Goal: Task Accomplishment & Management: Complete application form

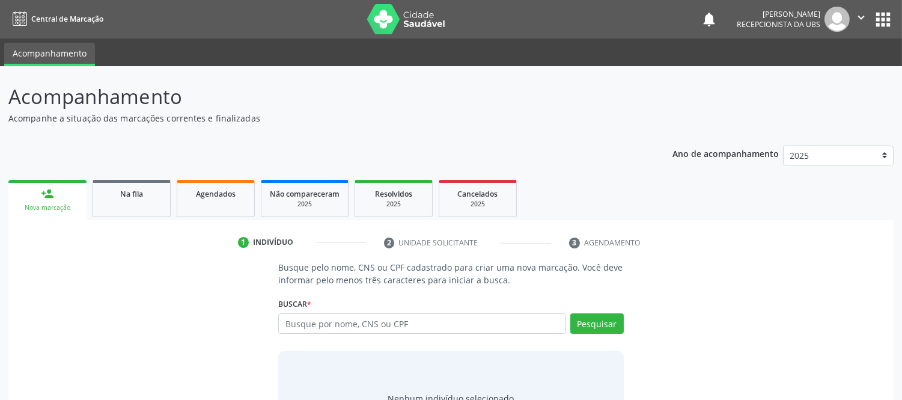
drag, startPoint x: 357, startPoint y: 319, endPoint x: 366, endPoint y: 320, distance: 9.2
click at [364, 319] on input "text" at bounding box center [421, 323] width 287 height 20
type input "706209545186366"
click at [615, 326] on button "Pesquisar" at bounding box center [598, 323] width 54 height 20
type input "706209545186366"
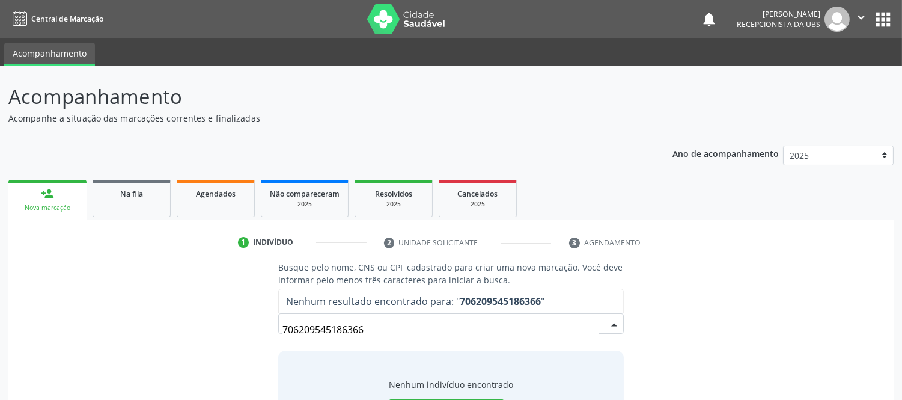
click at [518, 297] on strong "706209545186366" at bounding box center [500, 301] width 81 height 13
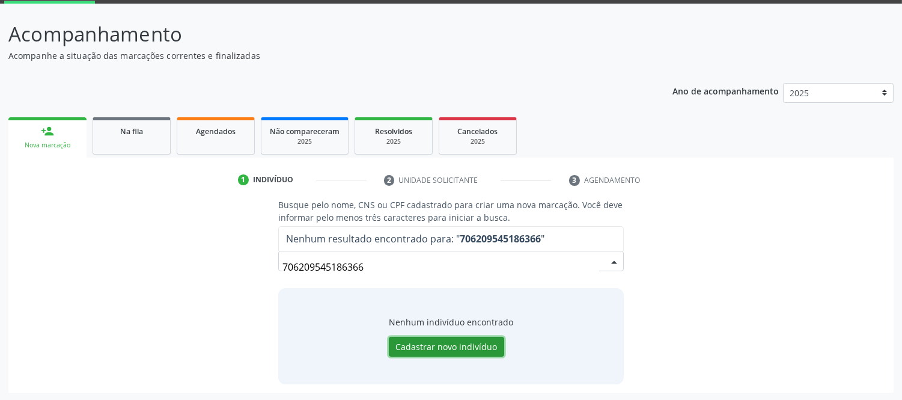
click at [465, 346] on button "Cadastrar novo indivíduo" at bounding box center [446, 347] width 115 height 20
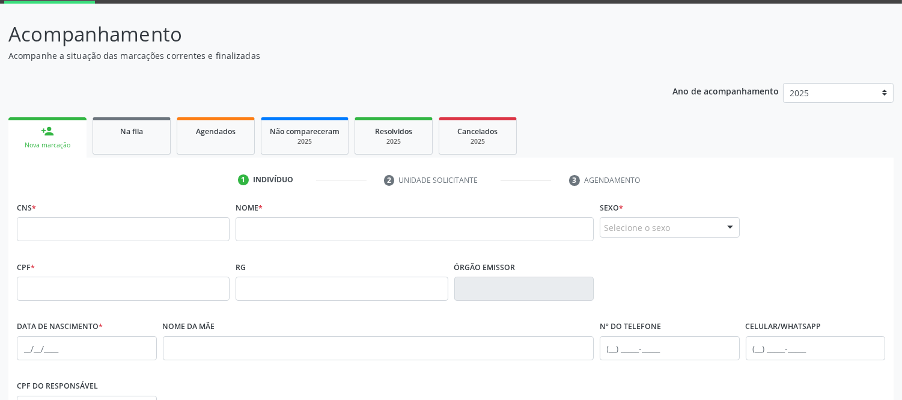
click at [48, 136] on div "person_add" at bounding box center [47, 130] width 13 height 13
click at [99, 230] on input "text" at bounding box center [123, 229] width 213 height 24
type input "706 2095 4518 6366"
click at [194, 237] on input "706 2095 4518 6366" at bounding box center [123, 229] width 213 height 24
click at [197, 235] on input "706 2095 4518 6366" at bounding box center [123, 229] width 213 height 24
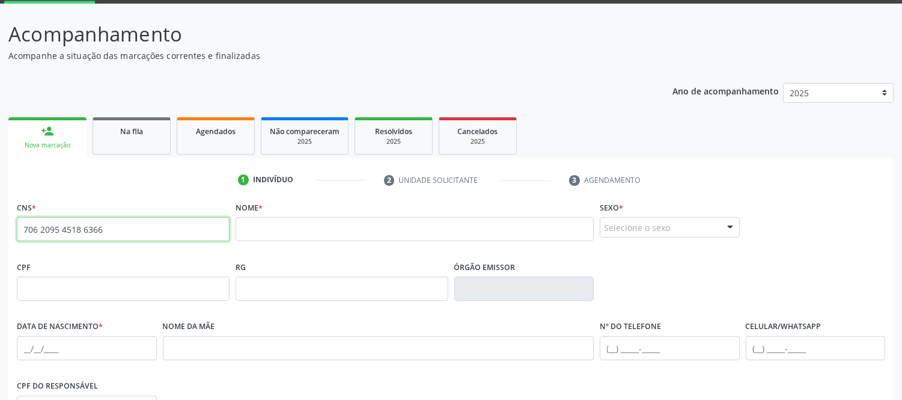
click at [203, 232] on input "706 2095 4518 6366" at bounding box center [123, 229] width 213 height 24
type input "706 2095 4518 6366"
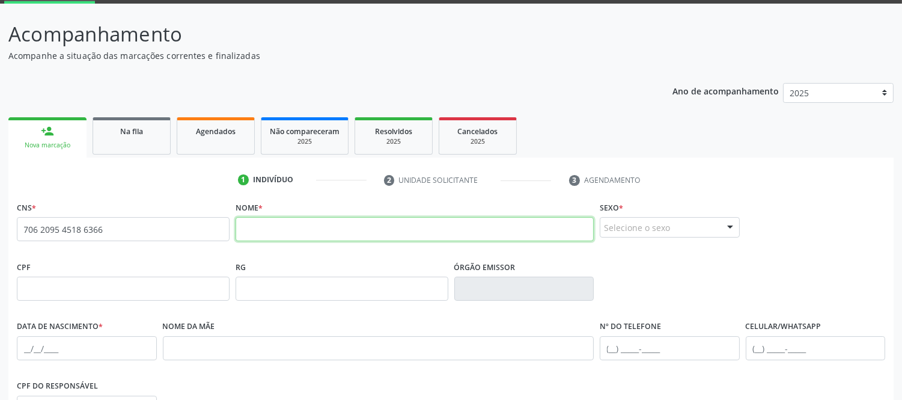
click at [459, 226] on input "text" at bounding box center [415, 229] width 358 height 24
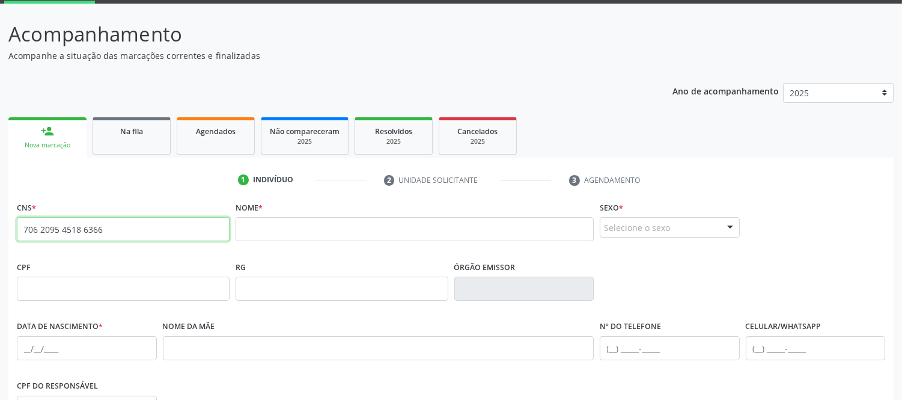
click at [161, 234] on input "706 2095 4518 6366" at bounding box center [123, 229] width 213 height 24
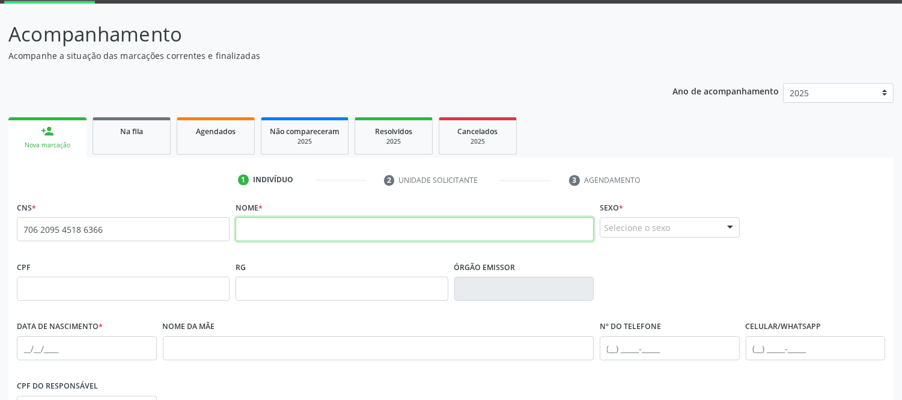
click at [301, 220] on input "text" at bounding box center [415, 229] width 358 height 24
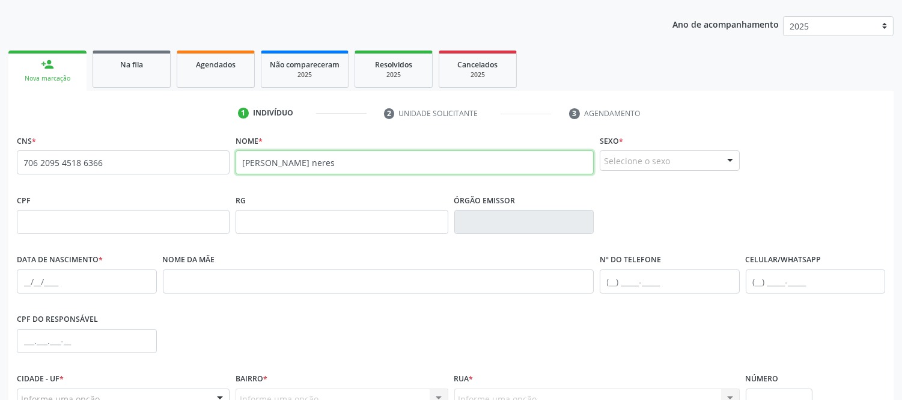
type input "[PERSON_NAME] neres"
click at [730, 158] on div at bounding box center [730, 161] width 18 height 20
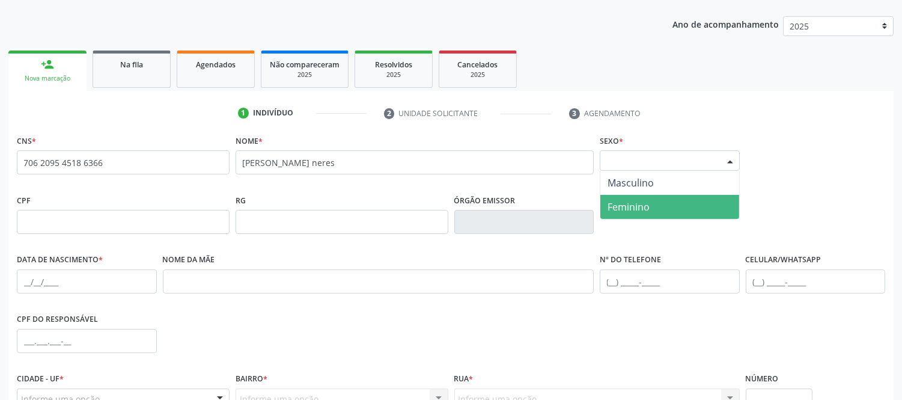
click at [658, 199] on span "Feminino" at bounding box center [670, 207] width 139 height 24
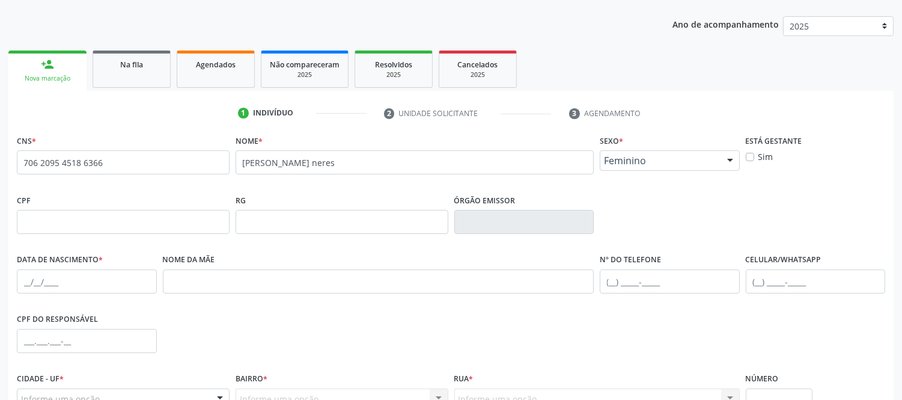
scroll to position [251, 0]
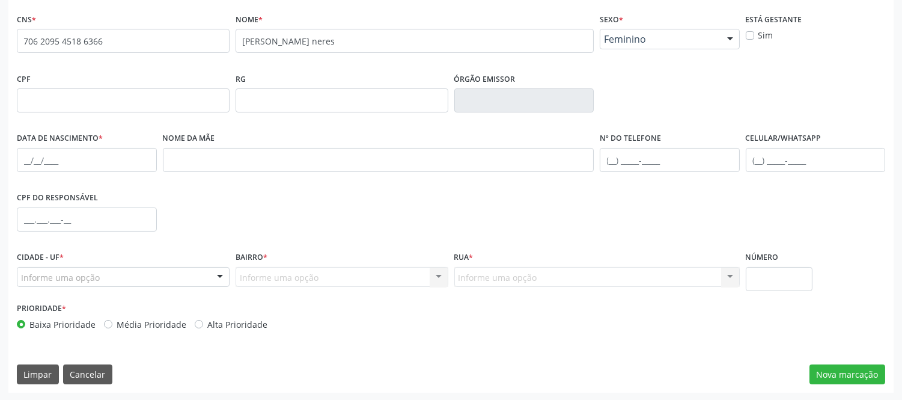
click at [103, 271] on div "Informe uma opção" at bounding box center [123, 277] width 213 height 20
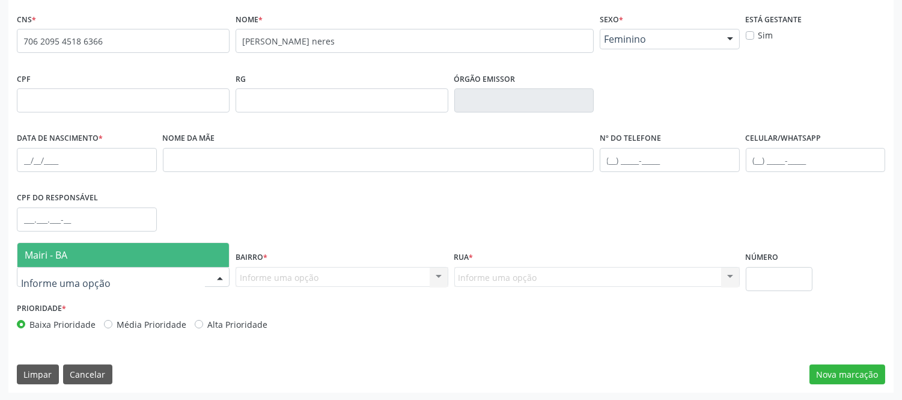
click at [122, 260] on span "Mairi - BA" at bounding box center [123, 255] width 212 height 24
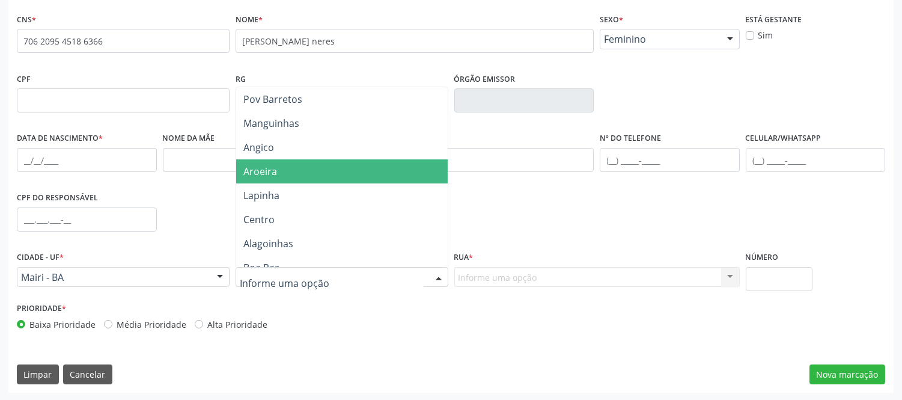
click at [331, 165] on span "Aroeira" at bounding box center [342, 171] width 212 height 24
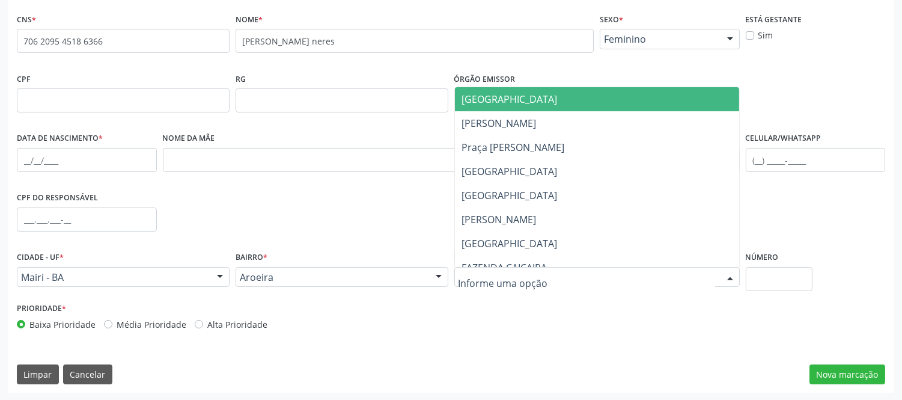
click at [562, 278] on div at bounding box center [598, 277] width 286 height 20
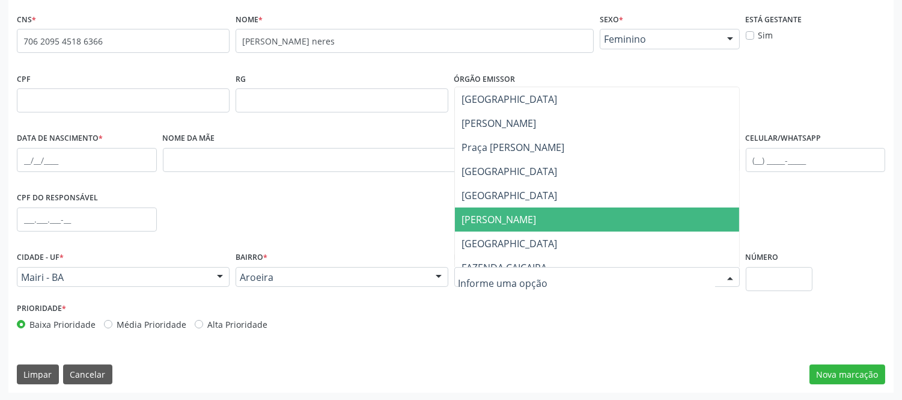
click at [521, 218] on span "[PERSON_NAME]" at bounding box center [499, 219] width 75 height 13
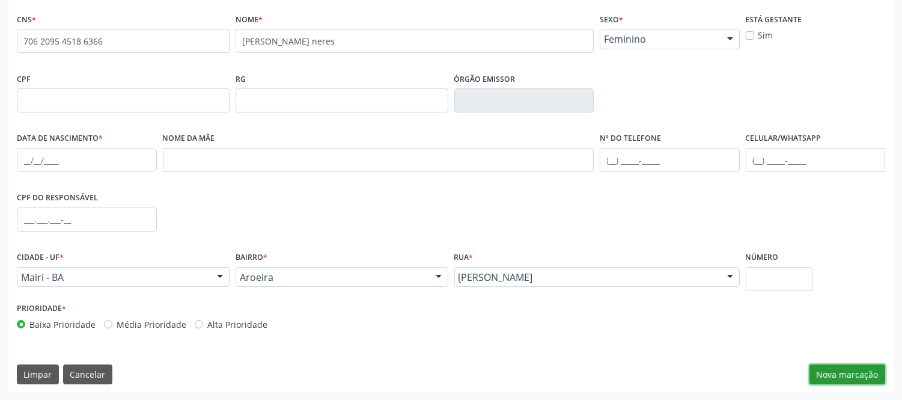
click at [852, 367] on button "Nova marcação" at bounding box center [848, 374] width 76 height 20
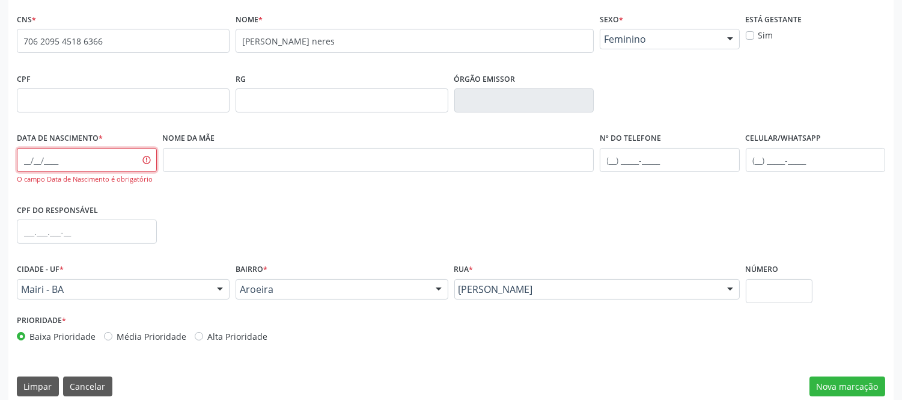
click at [27, 161] on input "text" at bounding box center [87, 160] width 140 height 24
type input "[DATE]"
click at [317, 213] on div "CPF do responsável" at bounding box center [451, 231] width 875 height 60
click at [338, 197] on div "Nome da mãe" at bounding box center [379, 165] width 438 height 72
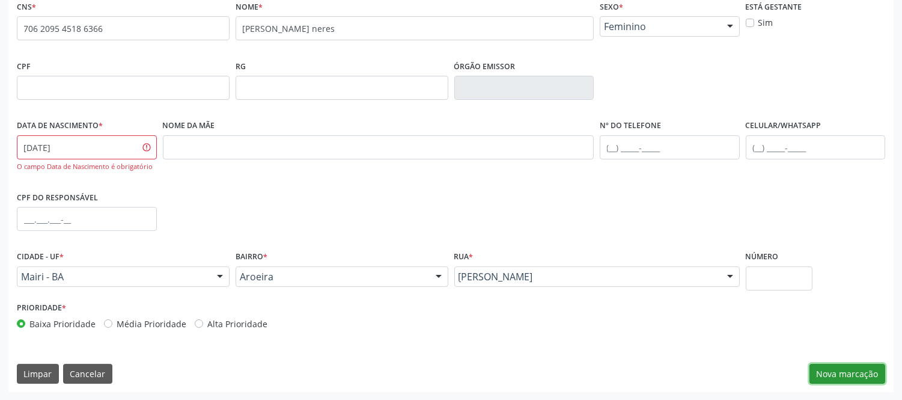
click at [855, 371] on button "Nova marcação" at bounding box center [848, 374] width 76 height 20
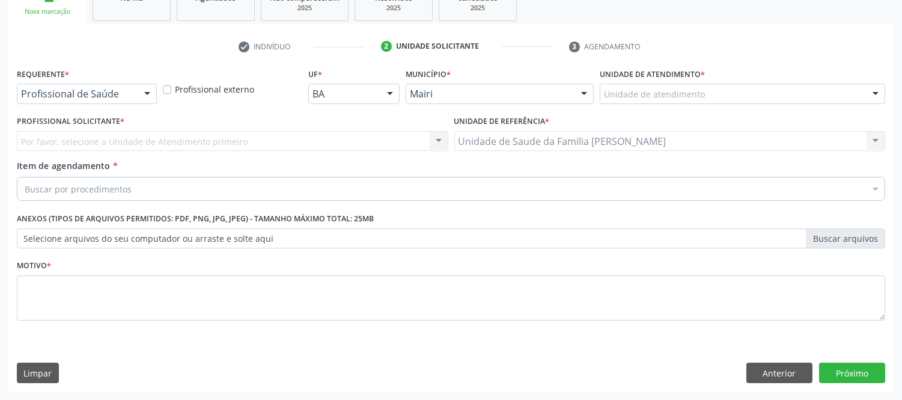
scroll to position [195, 0]
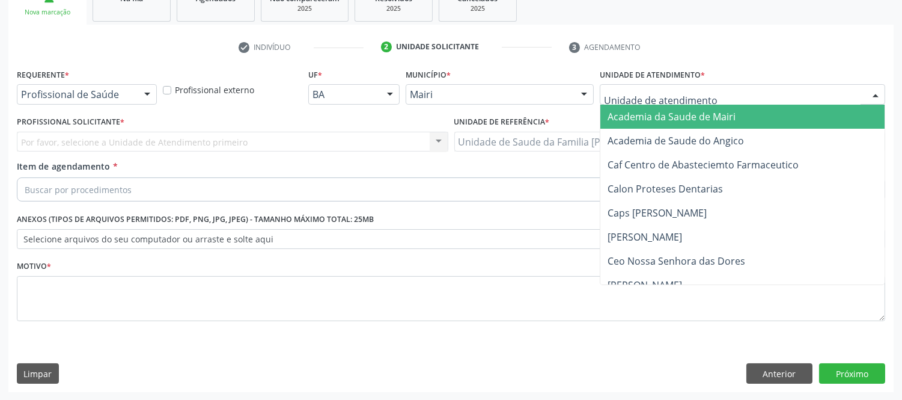
click at [877, 88] on div at bounding box center [876, 95] width 18 height 20
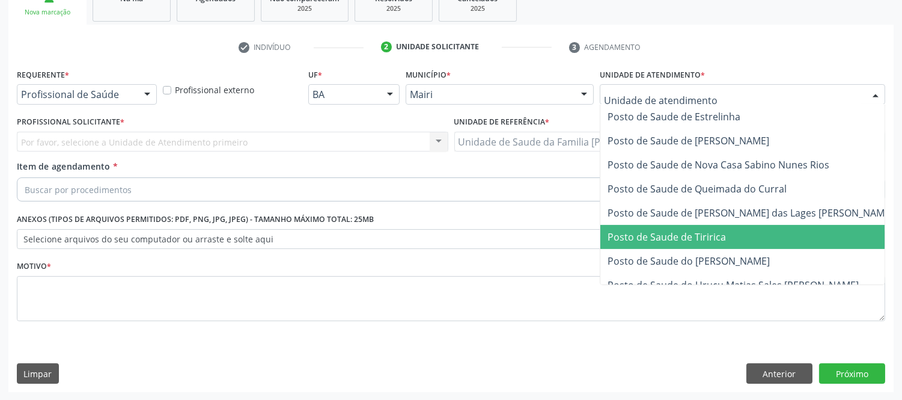
scroll to position [868, 0]
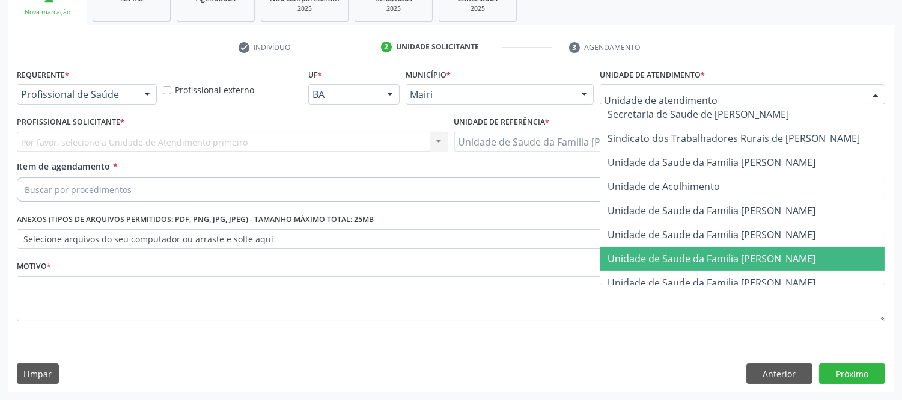
click at [796, 253] on span "Unidade de Saude da Familia [PERSON_NAME]" at bounding box center [712, 258] width 208 height 13
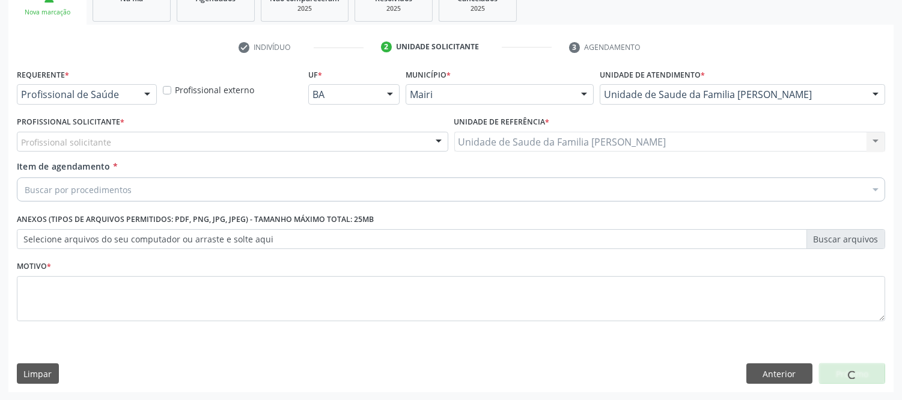
click at [52, 139] on div "Profissional solicitante Auxiliar de Enfermagem - [PERSON_NAME] Auxiliar de [PE…" at bounding box center [233, 142] width 432 height 20
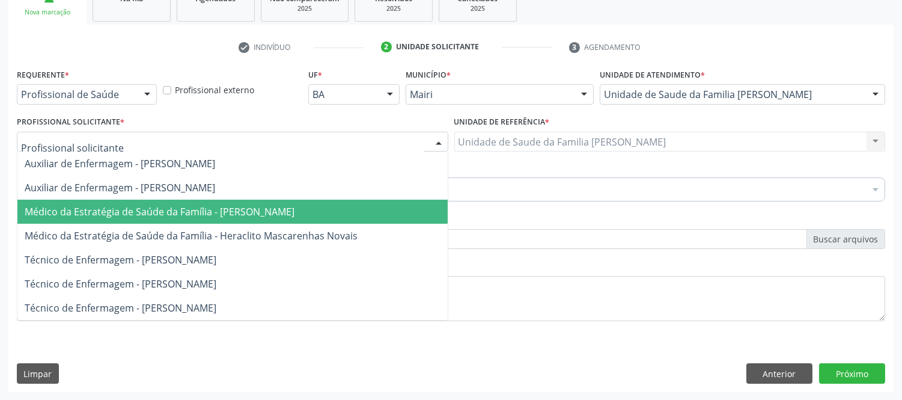
click at [164, 209] on span "Médico da Estratégia de Saúde da Família - [PERSON_NAME]" at bounding box center [160, 211] width 270 height 13
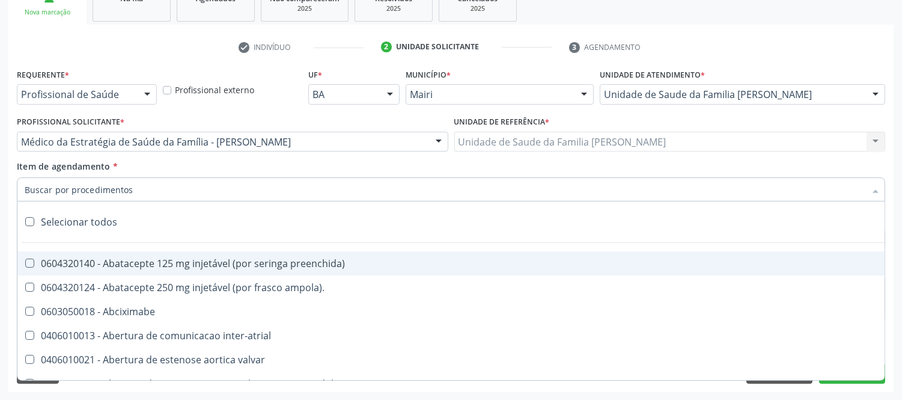
click at [100, 188] on input "Item de agendamento *" at bounding box center [445, 189] width 841 height 24
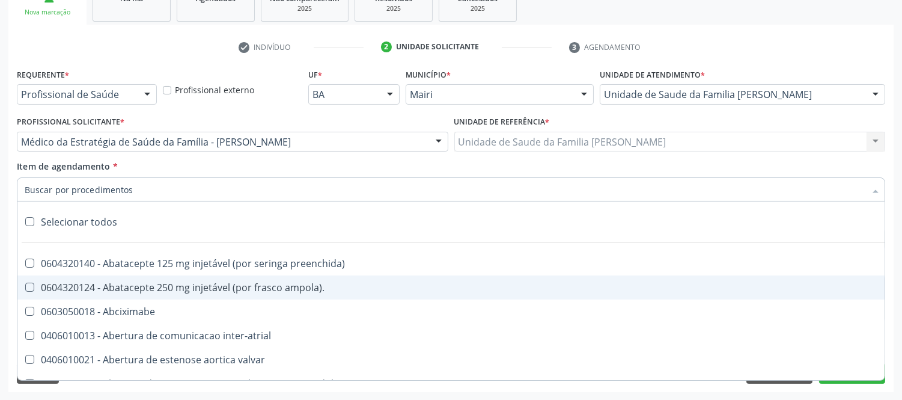
type input "#"
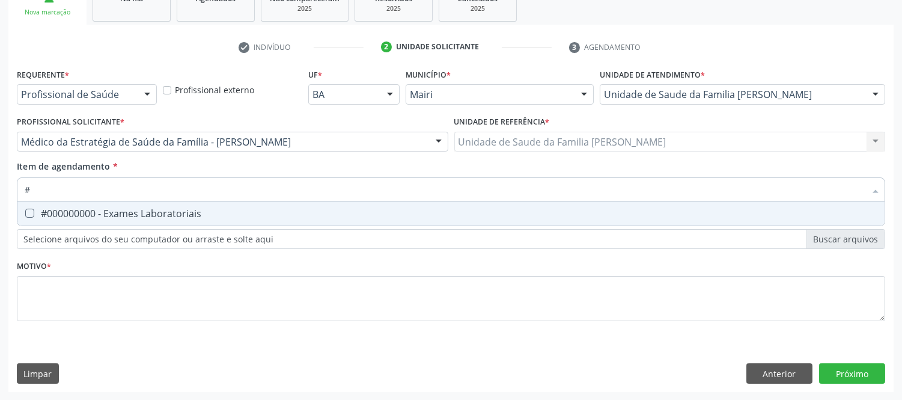
click at [185, 212] on div "#000000000 - Exames Laboratoriais" at bounding box center [451, 214] width 853 height 10
checkbox Laboratoriais "true"
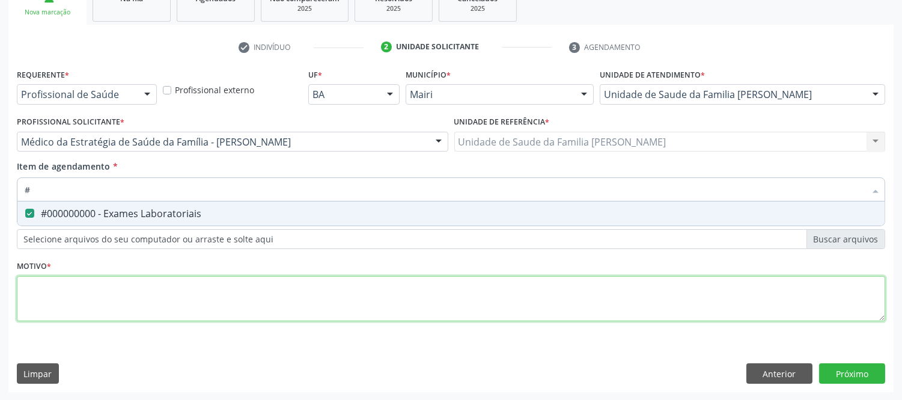
click at [80, 311] on div "Requerente * Profissional de Saúde Profissional de Saúde Paciente Nenhum result…" at bounding box center [451, 202] width 869 height 272
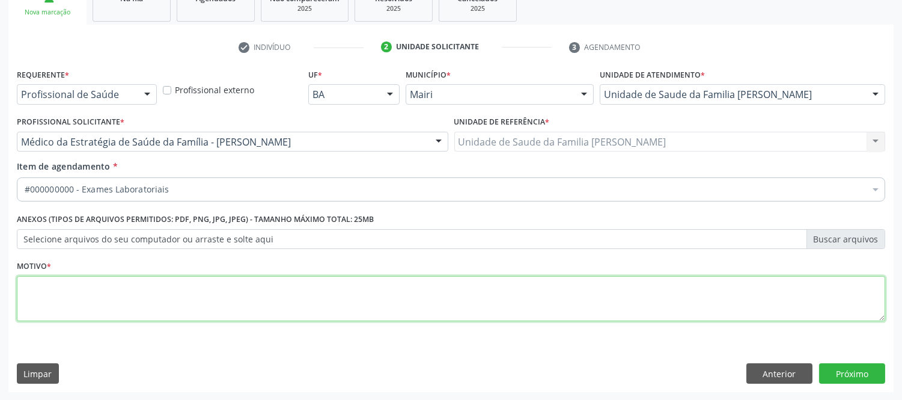
click at [82, 308] on textarea at bounding box center [451, 299] width 869 height 46
type textarea "avaliaçao"
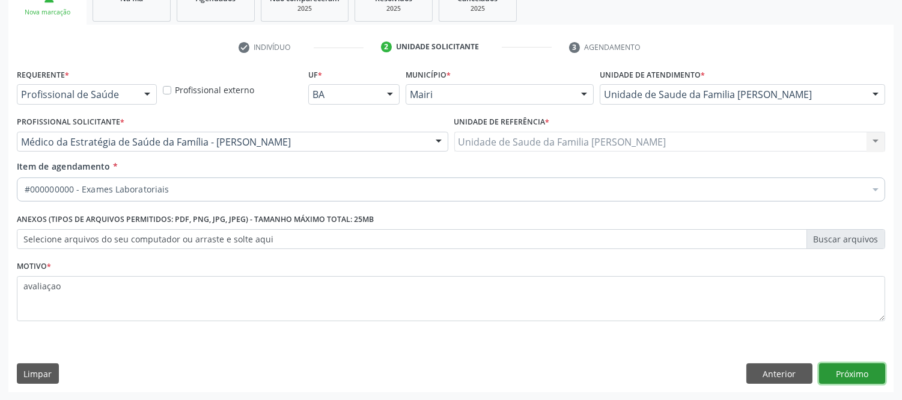
click at [857, 376] on button "Próximo" at bounding box center [852, 373] width 66 height 20
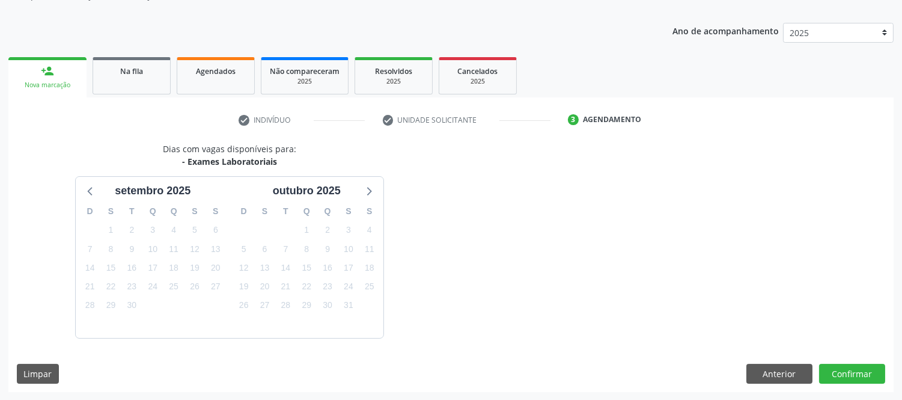
scroll to position [158, 0]
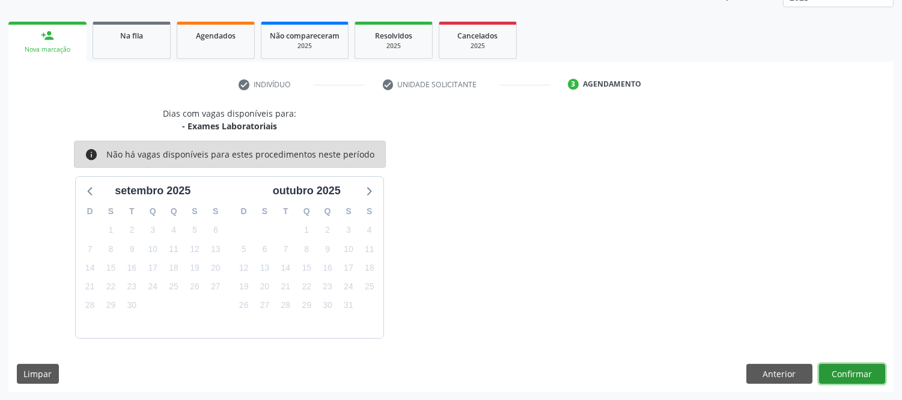
click at [857, 370] on button "Confirmar" at bounding box center [852, 374] width 66 height 20
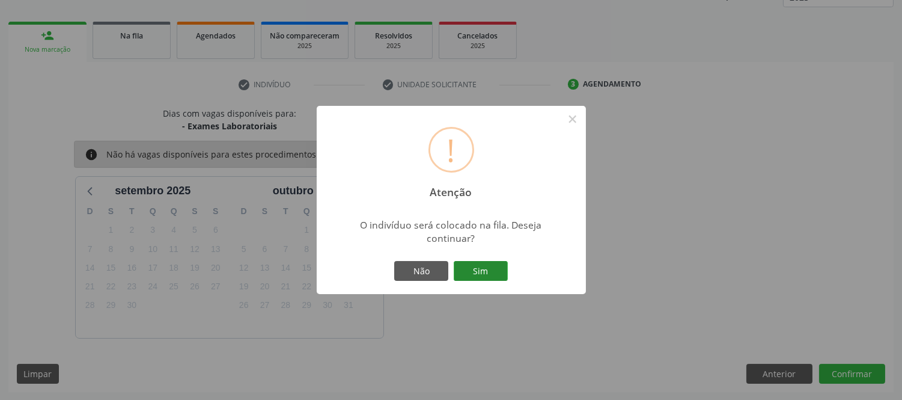
click at [482, 271] on button "Sim" at bounding box center [481, 271] width 54 height 20
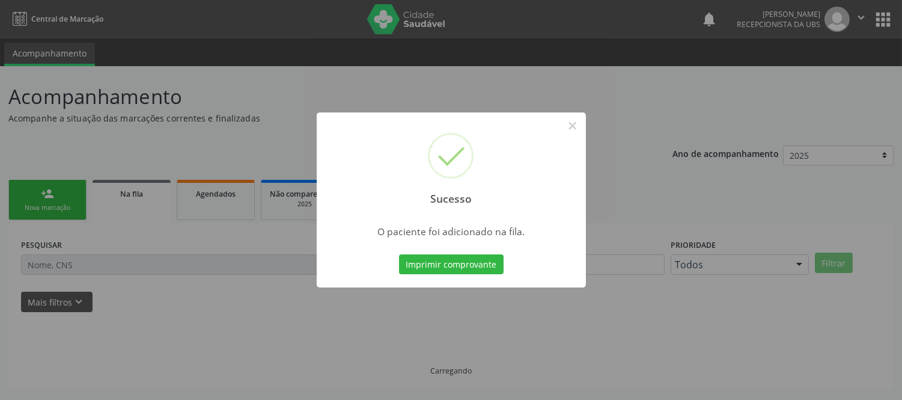
scroll to position [0, 0]
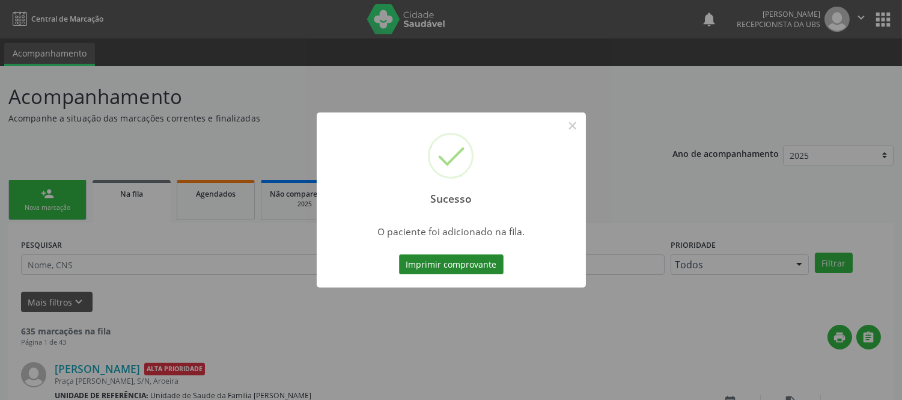
click at [473, 269] on button "Imprimir comprovante" at bounding box center [451, 264] width 105 height 20
